Goal: Use online tool/utility: Utilize a website feature to perform a specific function

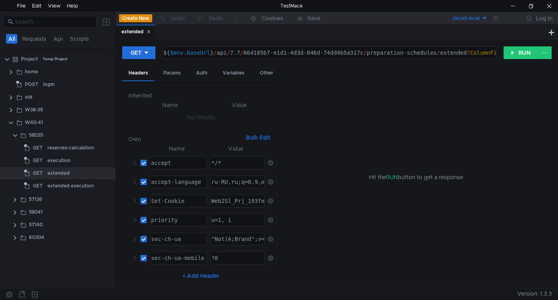
click at [515, 61] on div "GET ${ $env . baseUrl } / api / 7.7 / 664185b7-e1d1-4d3d-846d-74dd4b5a317c / pr…" at bounding box center [337, 56] width 430 height 20
drag, startPoint x: 515, startPoint y: 55, endPoint x: 484, endPoint y: 91, distance: 48.3
click at [515, 55] on button "RUN" at bounding box center [521, 52] width 35 height 13
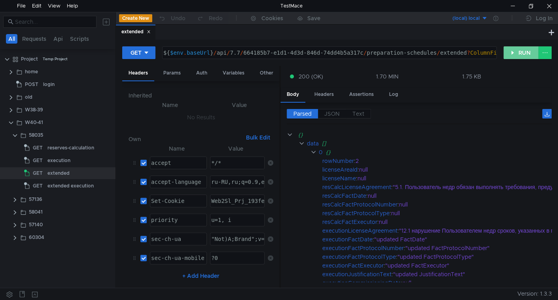
click at [522, 53] on button "RUN" at bounding box center [521, 52] width 35 height 13
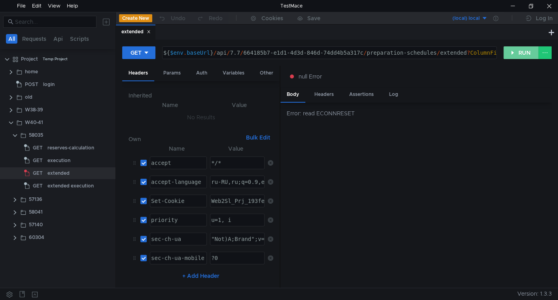
click at [521, 55] on button "RUN" at bounding box center [521, 52] width 35 height 13
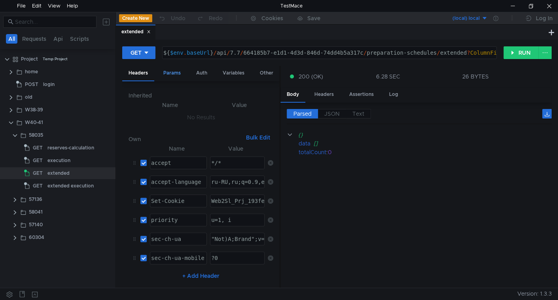
click at [181, 72] on div "Params" at bounding box center [172, 73] width 30 height 15
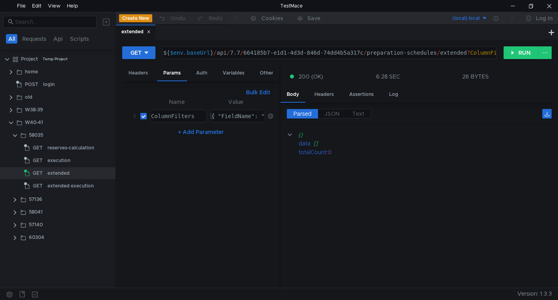
click at [144, 113] on input "checkbox" at bounding box center [143, 116] width 6 height 6
checkbox input "false"
click at [529, 53] on button "RUN" at bounding box center [521, 52] width 35 height 13
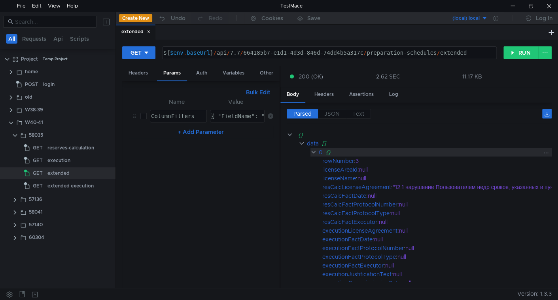
click at [319, 149] on div "0" at bounding box center [321, 152] width 4 height 9
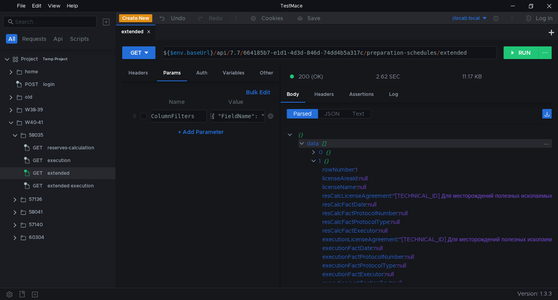
click at [313, 142] on div "data" at bounding box center [313, 143] width 12 height 9
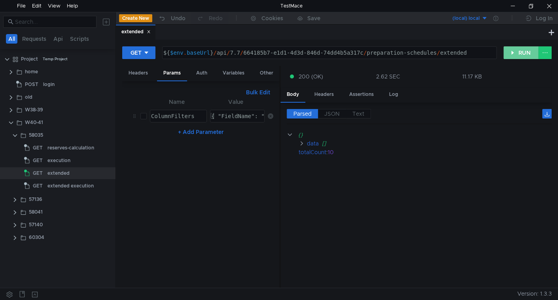
click at [523, 51] on button "RUN" at bounding box center [521, 52] width 35 height 13
click at [517, 48] on button "RUN" at bounding box center [521, 52] width 35 height 13
click at [519, 55] on button "RUN" at bounding box center [521, 52] width 35 height 13
click at [513, 56] on button "RUN" at bounding box center [521, 52] width 35 height 13
click at [518, 51] on button "RUN" at bounding box center [521, 52] width 35 height 13
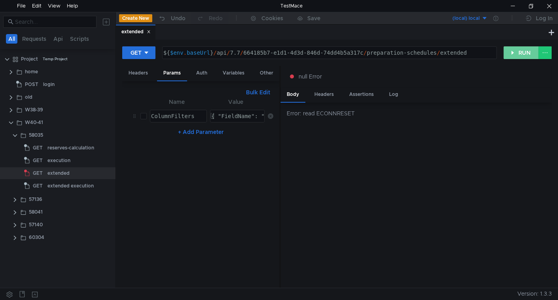
click at [514, 52] on button "RUN" at bounding box center [521, 52] width 35 height 13
click at [516, 56] on button "RUN" at bounding box center [521, 52] width 35 height 13
click at [527, 53] on button "RUN" at bounding box center [521, 52] width 35 height 13
click at [515, 9] on div at bounding box center [513, 6] width 18 height 12
click at [520, 52] on button "RUN" at bounding box center [521, 52] width 35 height 13
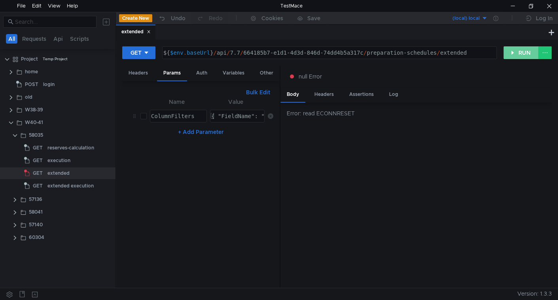
click at [522, 52] on button "RUN" at bounding box center [521, 52] width 35 height 13
click at [520, 54] on button "RUN" at bounding box center [521, 52] width 35 height 13
click at [514, 55] on button "RUN" at bounding box center [521, 52] width 35 height 13
click at [516, 51] on button "RUN" at bounding box center [521, 52] width 35 height 13
click at [518, 54] on button "RUN" at bounding box center [521, 52] width 35 height 13
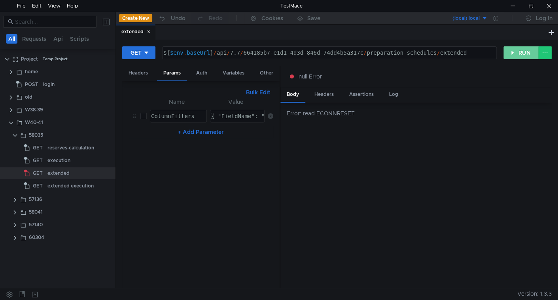
click at [518, 53] on button "RUN" at bounding box center [521, 52] width 35 height 13
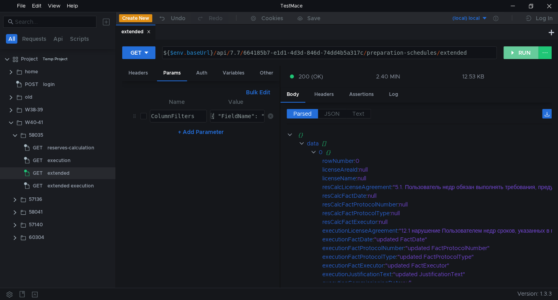
click at [517, 53] on button "RUN" at bounding box center [521, 52] width 35 height 13
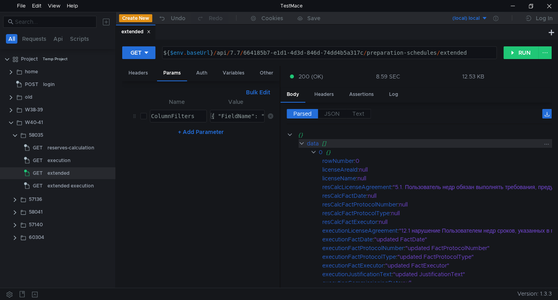
click at [317, 141] on div "data" at bounding box center [313, 143] width 12 height 9
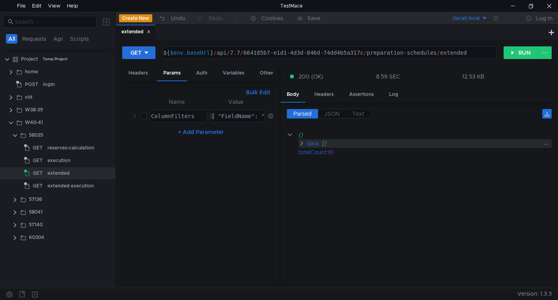
click at [317, 141] on div "data" at bounding box center [313, 143] width 12 height 9
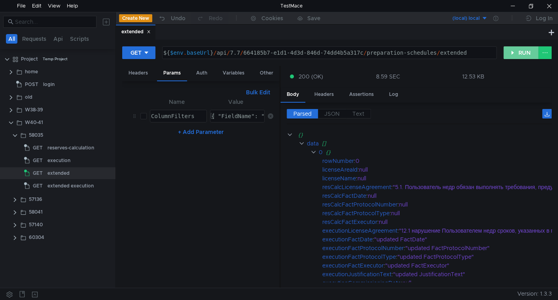
click at [513, 47] on button "RUN" at bounding box center [521, 52] width 35 height 13
click at [517, 56] on button "RUN" at bounding box center [521, 52] width 35 height 13
click at [510, 53] on button "RUN" at bounding box center [521, 52] width 35 height 13
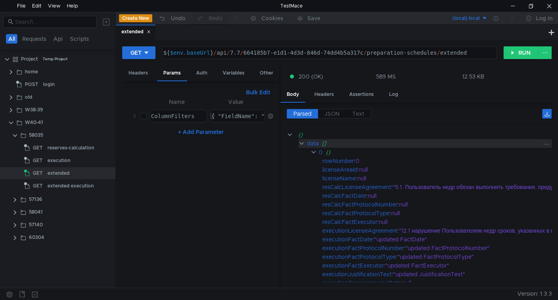
click at [311, 140] on div "data" at bounding box center [313, 143] width 12 height 9
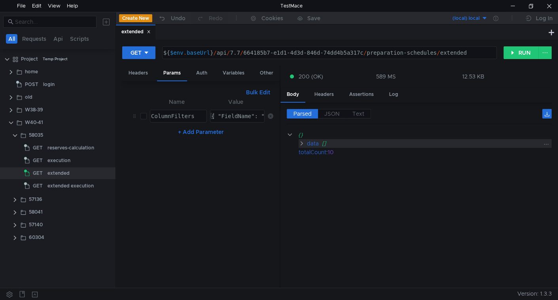
click at [311, 140] on div "data" at bounding box center [313, 143] width 12 height 9
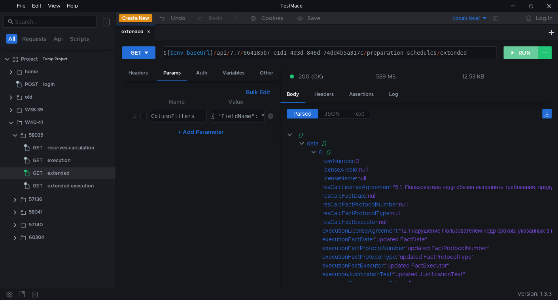
click at [509, 51] on button "RUN" at bounding box center [521, 52] width 35 height 13
click at [520, 47] on button "RUN" at bounding box center [521, 52] width 35 height 13
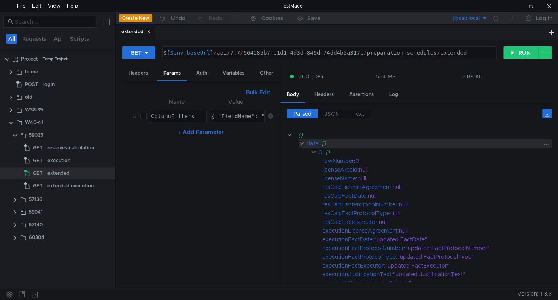
click at [310, 140] on div "data" at bounding box center [313, 143] width 12 height 9
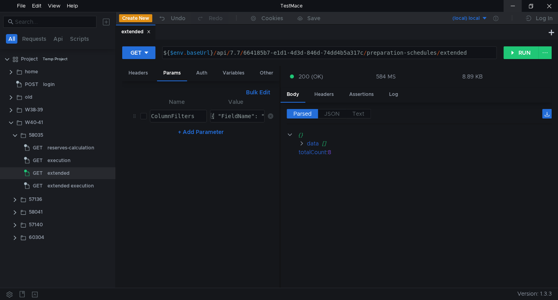
click at [510, 3] on div at bounding box center [513, 6] width 18 height 12
click at [522, 53] on button "RUN" at bounding box center [521, 52] width 35 height 13
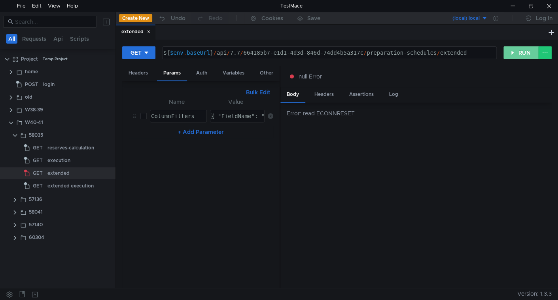
click at [530, 53] on button "RUN" at bounding box center [521, 52] width 35 height 13
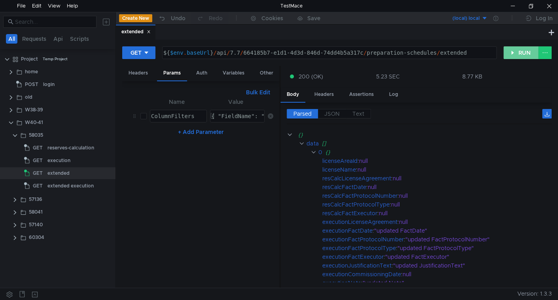
click at [510, 52] on button "RUN" at bounding box center [521, 52] width 35 height 13
type textarea "{ "FieldName": "executionPlanProtocolType", "Method": "Contains", "Value": "upd…"
click at [231, 113] on div "{ "FieldName": "executionPlanProtocolType", "Method": "Contains", "Value": "upd…" at bounding box center [422, 122] width 425 height 19
click at [326, 111] on span "JSON" at bounding box center [331, 113] width 15 height 7
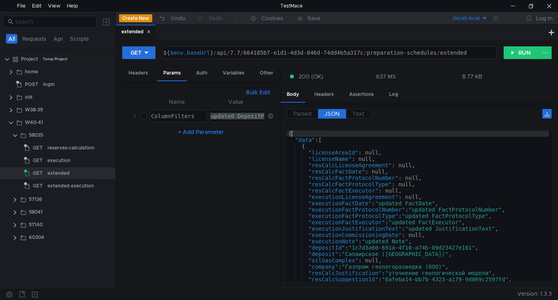
click at [375, 135] on div "{ "data" : [ { "licenseAreaId" : null, "licenseName" : null, "resCalcLicenseAgr…" at bounding box center [418, 210] width 262 height 161
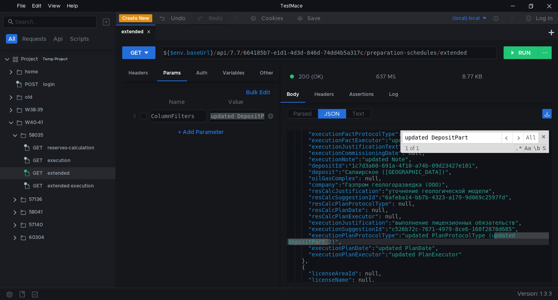
scroll to position [82, 0]
type input "updated DepositPart"
click at [143, 115] on input "checkbox" at bounding box center [143, 116] width 6 height 6
click at [512, 49] on button "RUN" at bounding box center [521, 52] width 35 height 13
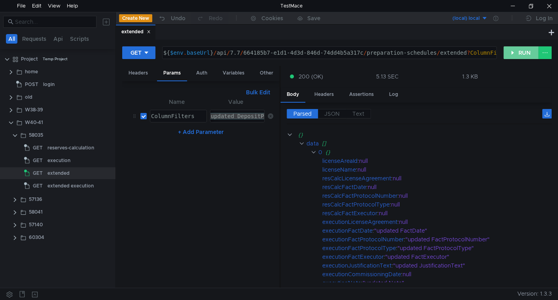
drag, startPoint x: 520, startPoint y: 52, endPoint x: 520, endPoint y: 60, distance: 7.6
click at [520, 52] on button "RUN" at bounding box center [521, 52] width 35 height 13
click at [332, 114] on span "JSON" at bounding box center [331, 113] width 15 height 7
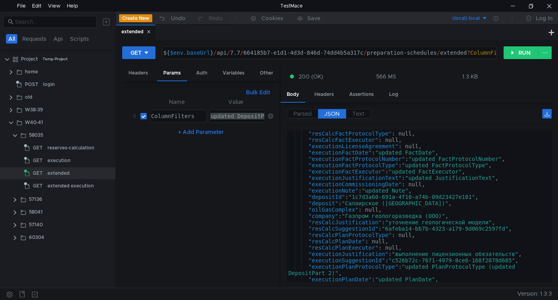
scroll to position [0, 0]
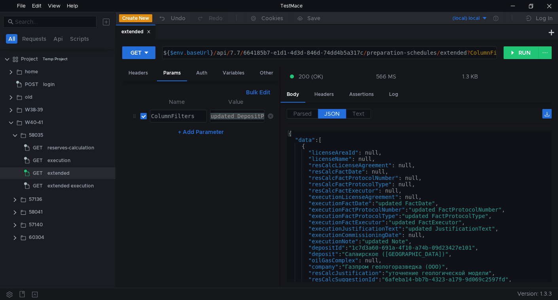
click at [144, 114] on input "checkbox" at bounding box center [143, 116] width 6 height 6
checkbox input "false"
click at [513, 3] on div at bounding box center [513, 6] width 18 height 12
click at [517, 50] on button "RUN" at bounding box center [521, 52] width 35 height 13
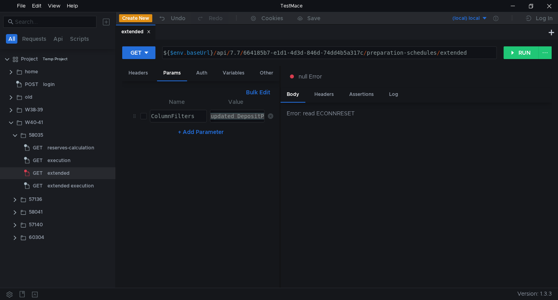
click at [234, 111] on div "{ "FieldName": "executionPlanProtocolType", "Method": "Contains", "Value": "upd…" at bounding box center [238, 116] width 54 height 12
click at [508, 51] on button "RUN" at bounding box center [521, 52] width 35 height 13
click at [512, 53] on button "RUN" at bounding box center [521, 52] width 35 height 13
drag, startPoint x: 522, startPoint y: 44, endPoint x: 525, endPoint y: 49, distance: 5.8
click at [523, 43] on div "GET ${ $env . baseUrl } / api / 7.7 / 664185b7-e1d1-4d3d-846d-74dd4b5a317c / pr…" at bounding box center [337, 164] width 442 height 248
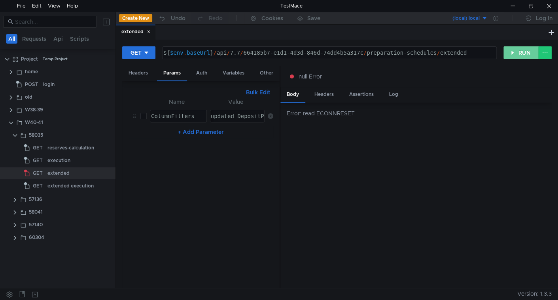
click at [526, 52] on button "RUN" at bounding box center [521, 52] width 35 height 13
click at [527, 51] on button "RUN" at bounding box center [521, 52] width 35 height 13
click at [195, 233] on nz-table "Name Value ColumnFilters הההההההההההההההההההההההההההההההההההההההההההההההההההההה…" at bounding box center [201, 189] width 145 height 184
click at [338, 112] on div "Error: read ECONNRESET" at bounding box center [419, 113] width 265 height 9
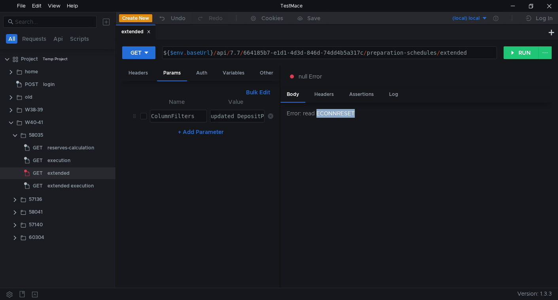
click at [377, 104] on div "Error: read ECONNRESET" at bounding box center [416, 194] width 271 height 185
click at [347, 110] on div "Error: read ECONNRESET" at bounding box center [419, 113] width 265 height 9
click at [360, 115] on div "Error: read ECONNRESET" at bounding box center [419, 113] width 265 height 9
click at [339, 110] on div "Error: read ECONNRESET" at bounding box center [419, 113] width 265 height 9
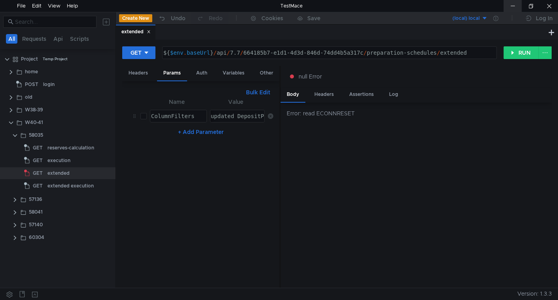
click at [508, 2] on div at bounding box center [513, 6] width 18 height 12
click at [512, 51] on button "RUN" at bounding box center [521, 52] width 35 height 13
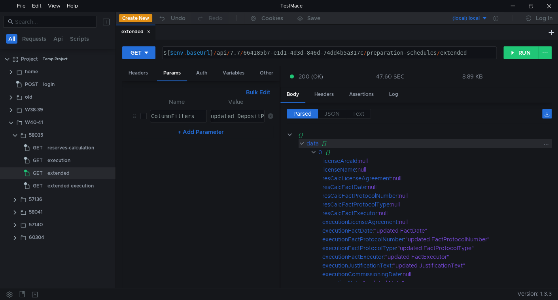
click at [307, 142] on div "data" at bounding box center [313, 143] width 12 height 9
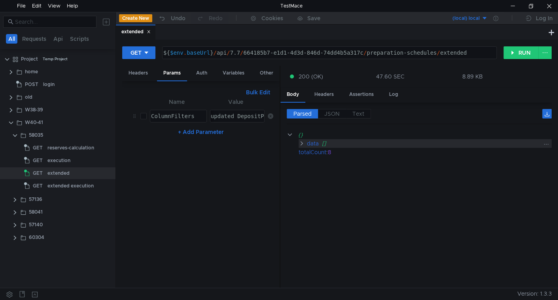
click at [307, 141] on div "data" at bounding box center [313, 143] width 12 height 9
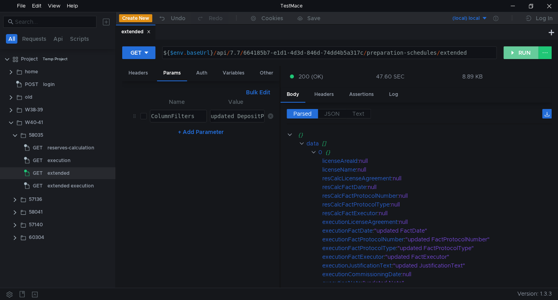
click at [516, 51] on button "RUN" at bounding box center [521, 52] width 35 height 13
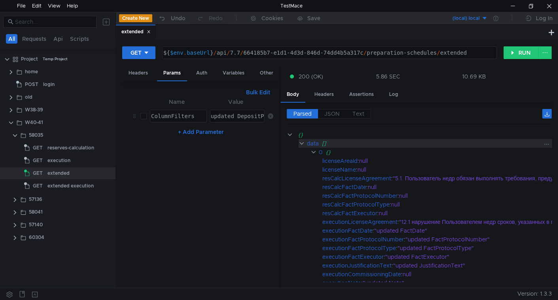
click at [313, 142] on div "data" at bounding box center [313, 143] width 12 height 9
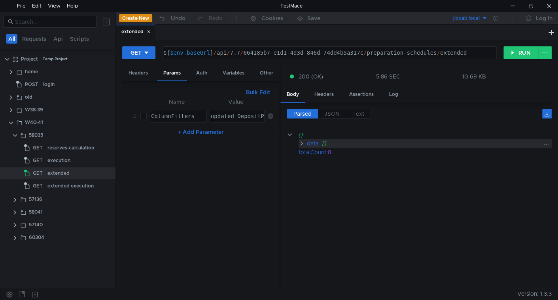
click at [313, 142] on div "data" at bounding box center [313, 143] width 12 height 9
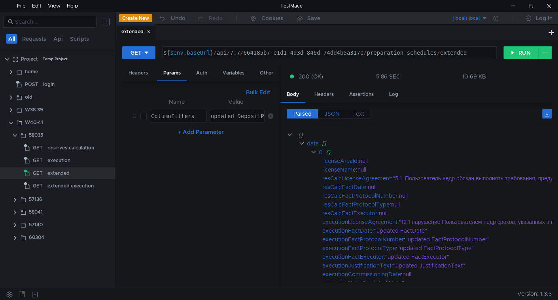
click at [328, 112] on span "JSON" at bounding box center [331, 113] width 15 height 7
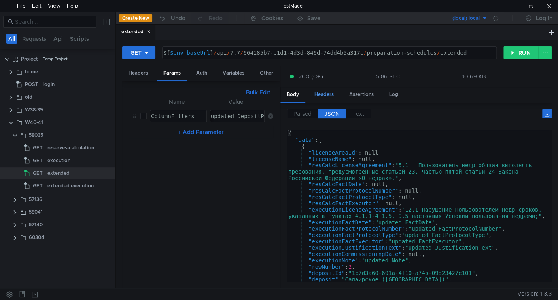
click at [322, 92] on div "Headers" at bounding box center [324, 94] width 32 height 15
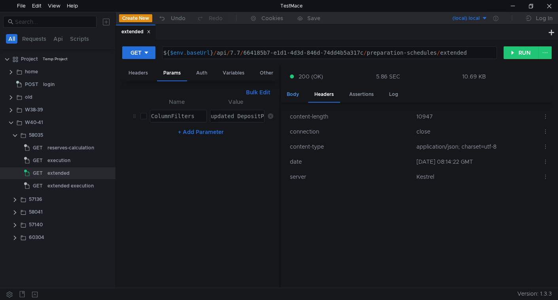
click at [287, 94] on div "Body" at bounding box center [293, 94] width 25 height 15
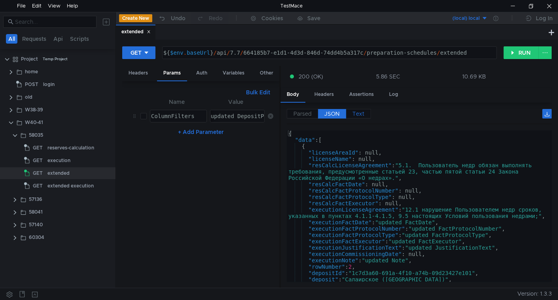
click at [360, 114] on span "Text" at bounding box center [359, 113] width 12 height 7
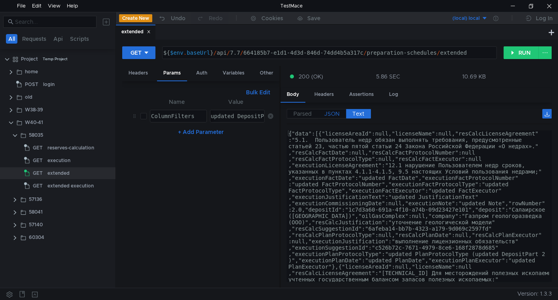
click at [322, 116] on label "JSON" at bounding box center [332, 113] width 28 height 9
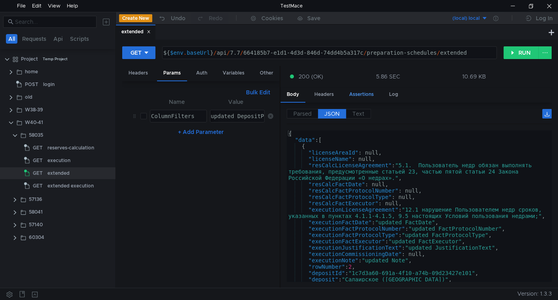
click at [356, 95] on div "Assertions" at bounding box center [361, 94] width 37 height 15
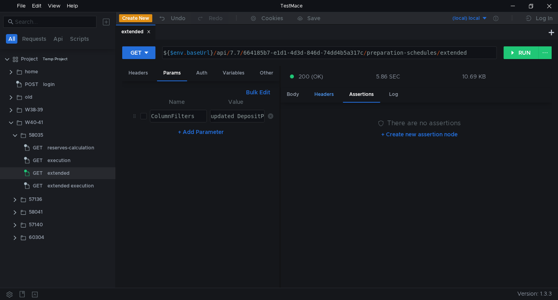
click at [330, 95] on div "Headers" at bounding box center [324, 94] width 32 height 15
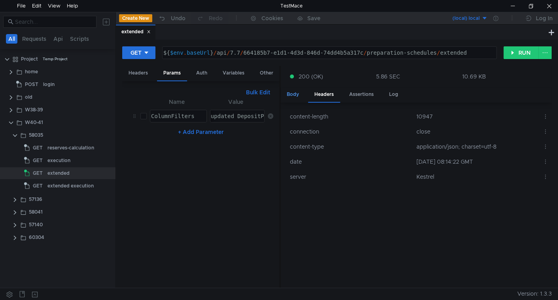
click at [300, 94] on div "Body" at bounding box center [293, 94] width 25 height 15
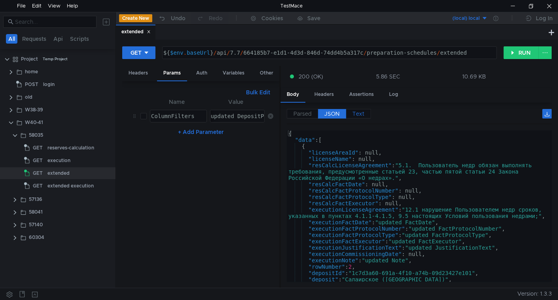
click at [365, 112] on label "Text" at bounding box center [358, 113] width 25 height 9
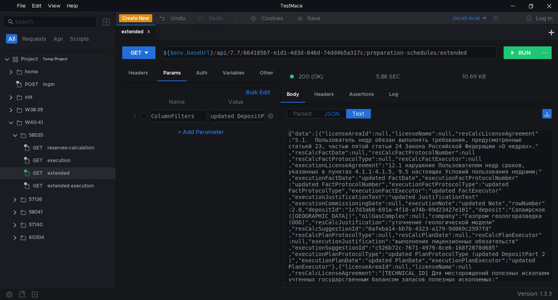
click at [332, 115] on span "JSON" at bounding box center [331, 113] width 15 height 7
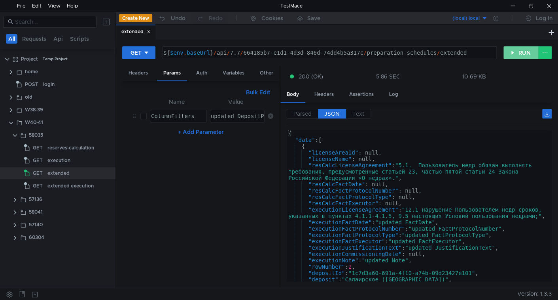
click at [518, 50] on button "RUN" at bounding box center [521, 52] width 35 height 13
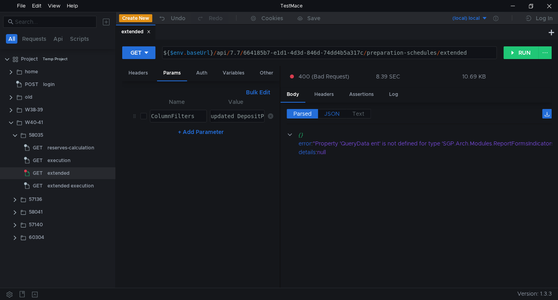
click at [335, 113] on span "JSON" at bounding box center [331, 113] width 15 height 7
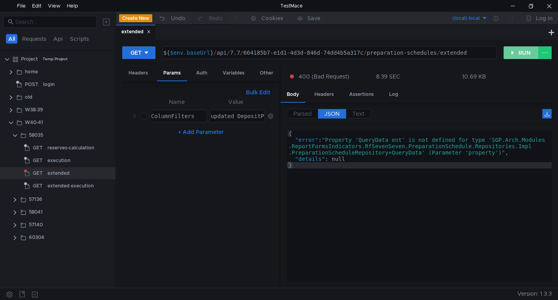
click at [516, 48] on button "RUN" at bounding box center [521, 52] width 35 height 13
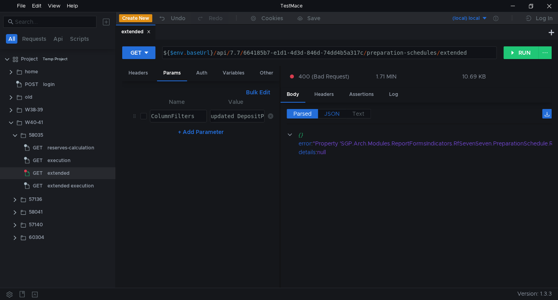
click at [331, 111] on span "JSON" at bounding box center [331, 113] width 15 height 7
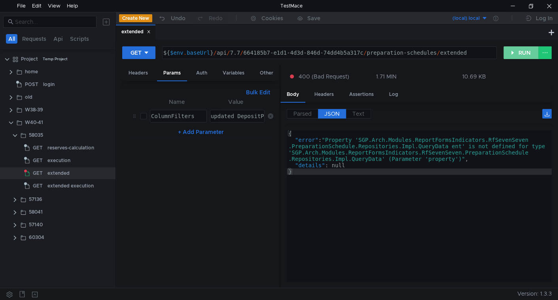
click at [520, 58] on button "RUN" at bounding box center [521, 52] width 35 height 13
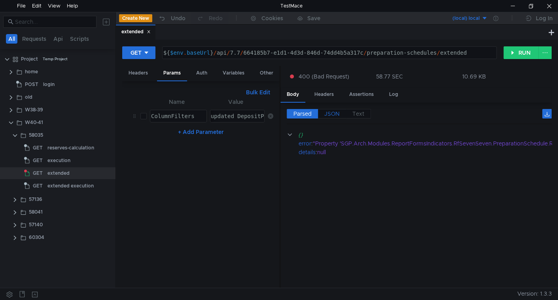
click at [330, 111] on span "JSON" at bounding box center [331, 113] width 15 height 7
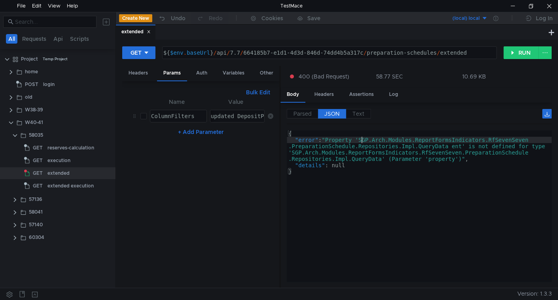
type textarea ""error": "Property 'SGP.Arch.Modules.ReportFormsIndicators.RfSevenSeven.Prepara…"
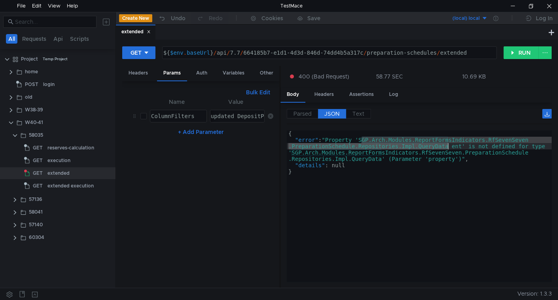
drag, startPoint x: 361, startPoint y: 137, endPoint x: 448, endPoint y: 148, distance: 87.8
click at [448, 148] on div "{ "error" : "Property 'SGP.Arch.Modules.ReportFormsIndicators.RfSevenSeven .Pre…" at bounding box center [419, 212] width 265 height 164
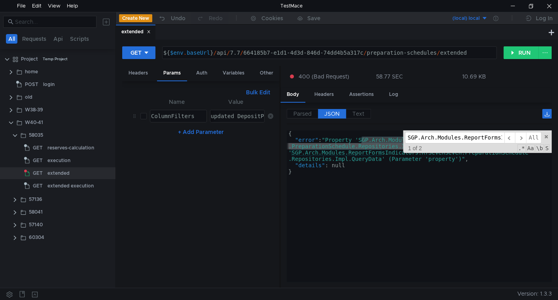
scroll to position [0, 235]
click at [534, 133] on span "All" at bounding box center [533, 137] width 15 height 11
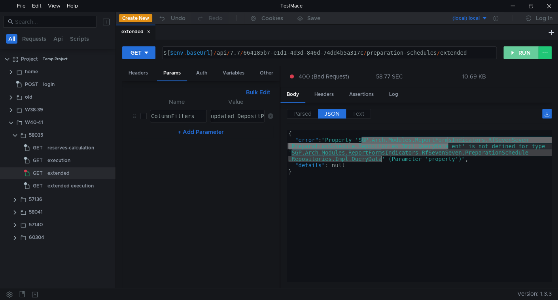
click at [517, 54] on button "RUN" at bounding box center [521, 52] width 35 height 13
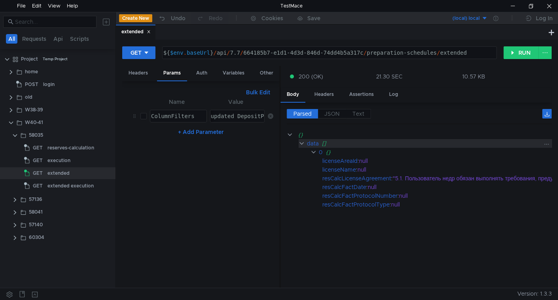
click at [310, 139] on div "data" at bounding box center [313, 143] width 12 height 9
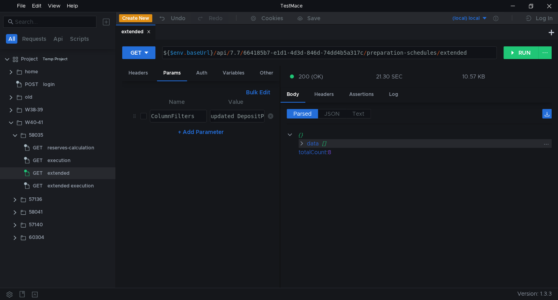
click at [310, 139] on div "data" at bounding box center [313, 143] width 12 height 9
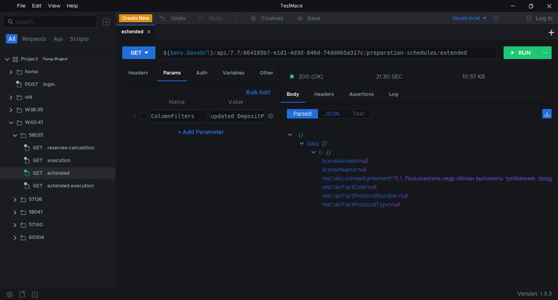
click at [332, 111] on span "JSON" at bounding box center [331, 113] width 15 height 7
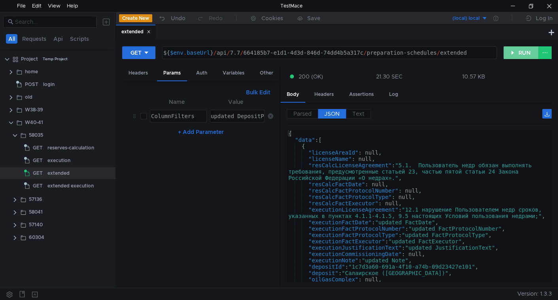
click at [516, 48] on button "RUN" at bounding box center [521, 52] width 35 height 13
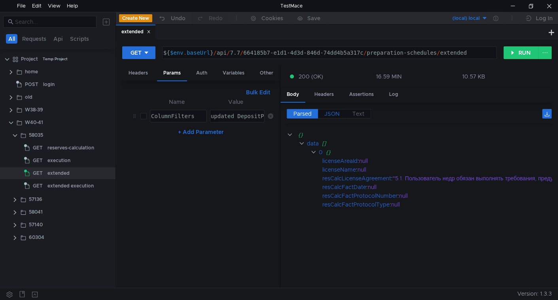
click at [332, 112] on span "JSON" at bounding box center [331, 113] width 15 height 7
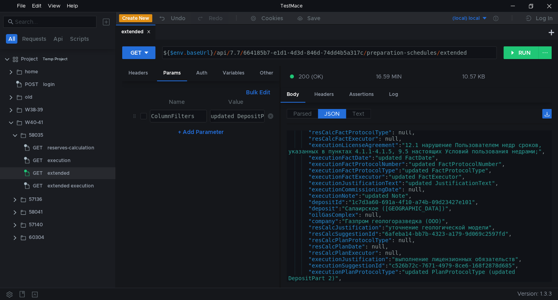
scroll to position [32, 0]
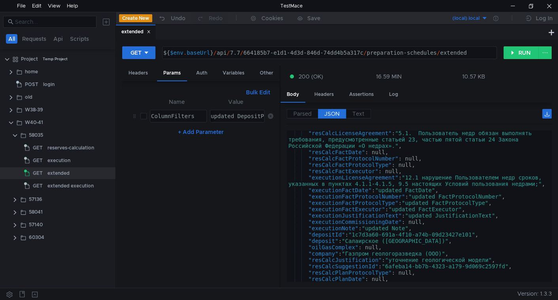
type textarea ""depositId": "1c7d3a60-691a-4f10-a74b-09d23427e101","
click at [323, 232] on div ""resCalcLicenseAgreement" : "5.1. Пользователь недр обязан выполнять требования…" at bounding box center [418, 218] width 262 height 176
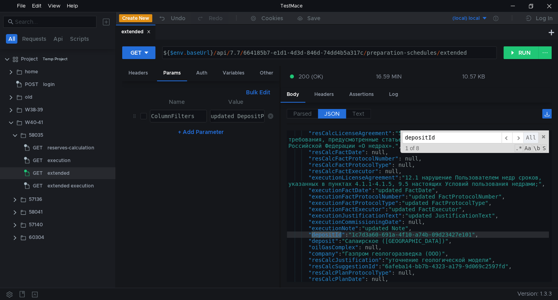
click at [527, 134] on span "All" at bounding box center [531, 137] width 15 height 11
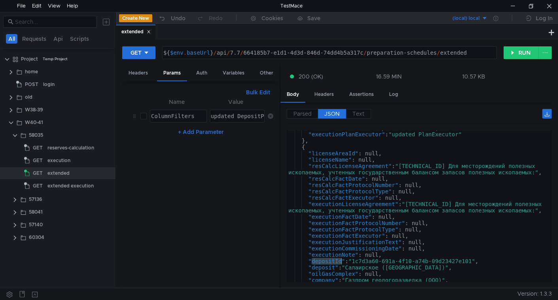
scroll to position [0, 0]
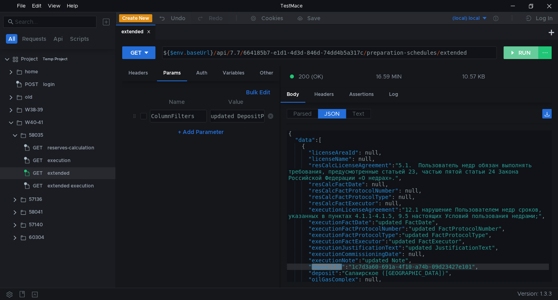
click at [514, 55] on button "RUN" at bounding box center [521, 52] width 35 height 13
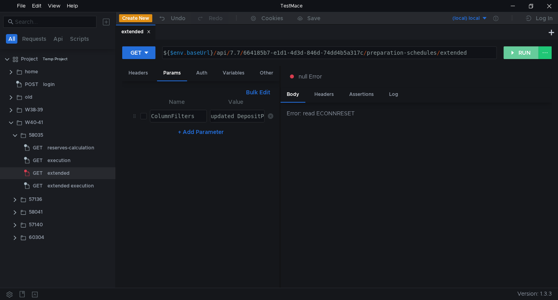
click at [510, 49] on button "RUN" at bounding box center [521, 52] width 35 height 13
